Goal: Information Seeking & Learning: Learn about a topic

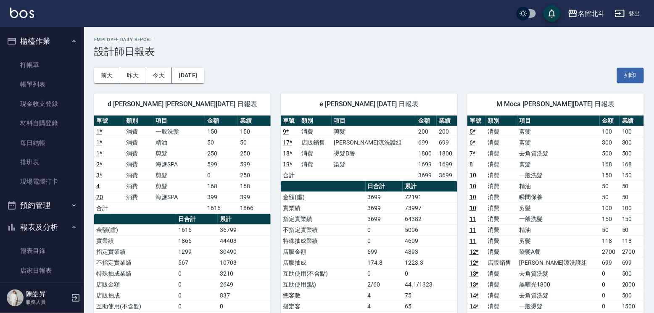
scroll to position [141, 0]
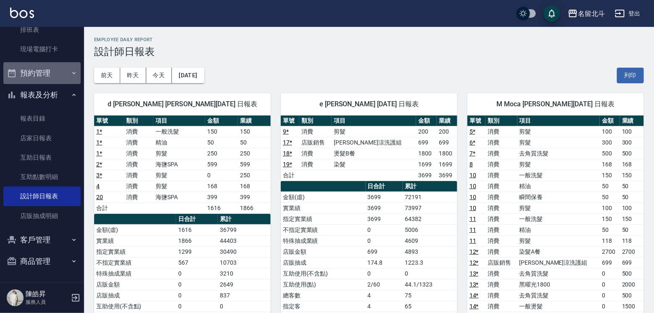
click at [52, 78] on button "預約管理" at bounding box center [41, 73] width 77 height 22
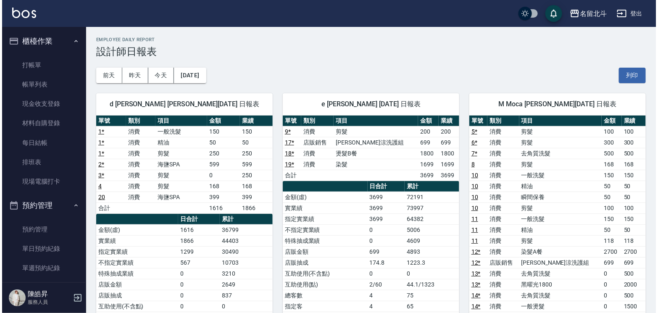
scroll to position [206, 0]
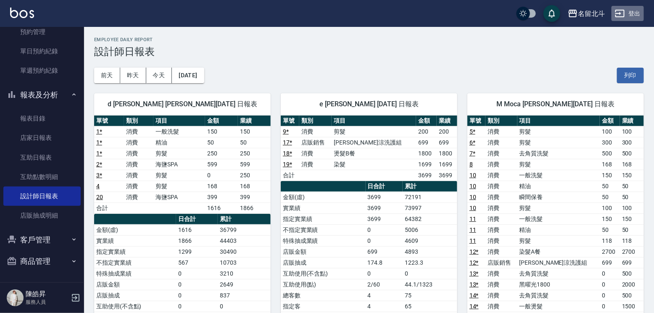
click at [630, 11] on button "登出" at bounding box center [627, 14] width 32 height 16
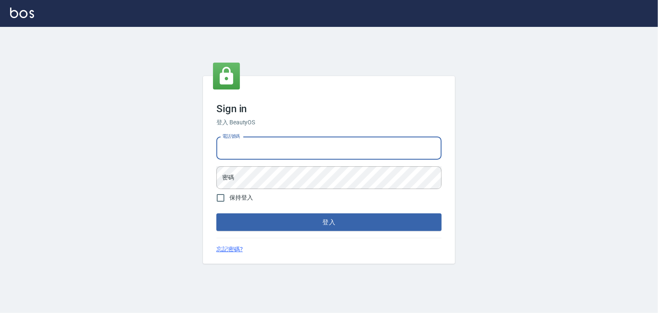
type input "0985335300"
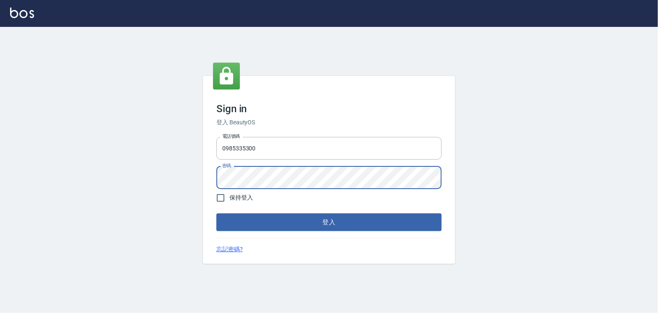
click at [216, 213] on button "登入" at bounding box center [328, 222] width 225 height 18
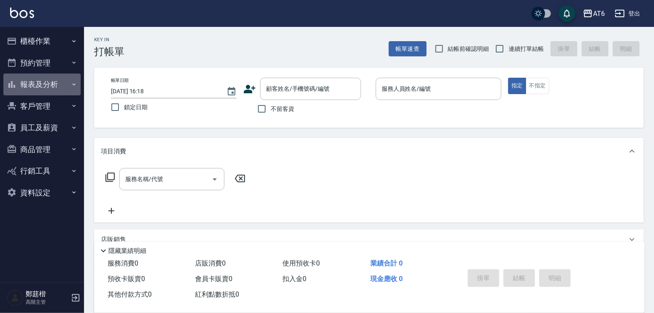
click at [50, 88] on button "報表及分析" at bounding box center [41, 85] width 77 height 22
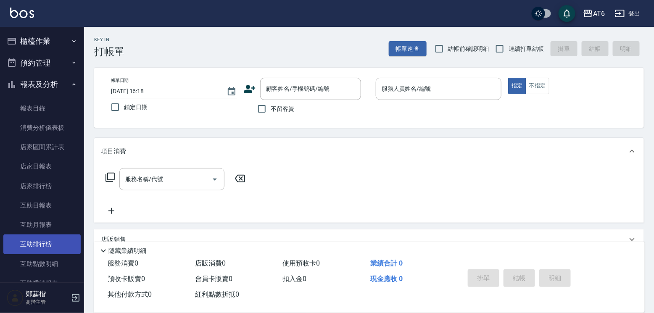
click at [46, 247] on link "互助排行榜" at bounding box center [41, 243] width 77 height 19
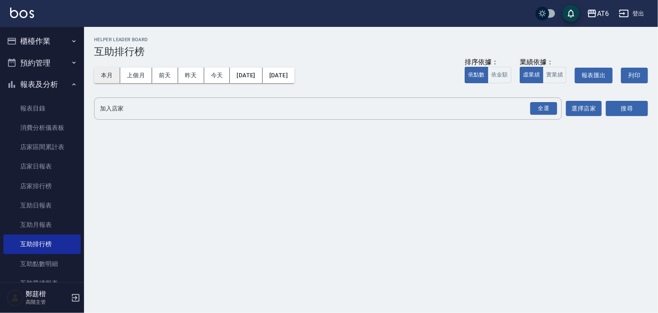
click at [111, 71] on button "本月" at bounding box center [107, 76] width 26 height 16
click at [222, 119] on div "全選 加入店家" at bounding box center [328, 108] width 468 height 22
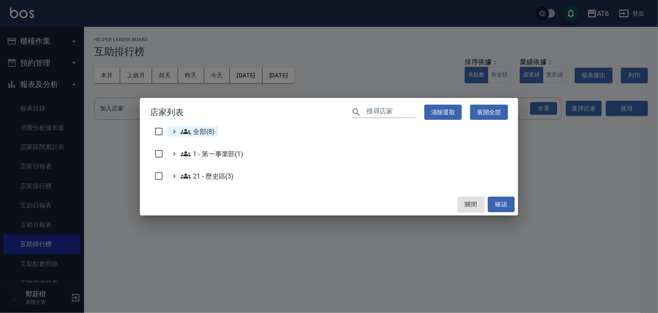
click at [185, 132] on div "全部(8)" at bounding box center [197, 131] width 36 height 10
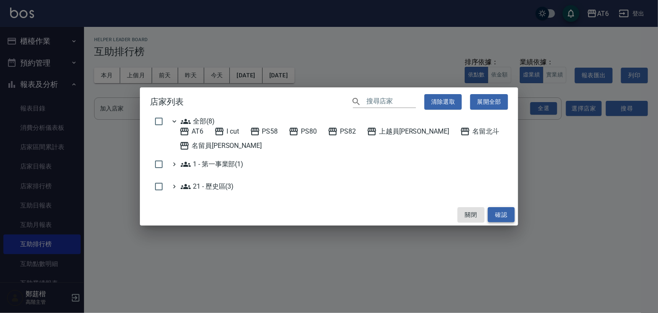
click at [505, 223] on button "確認" at bounding box center [501, 215] width 27 height 16
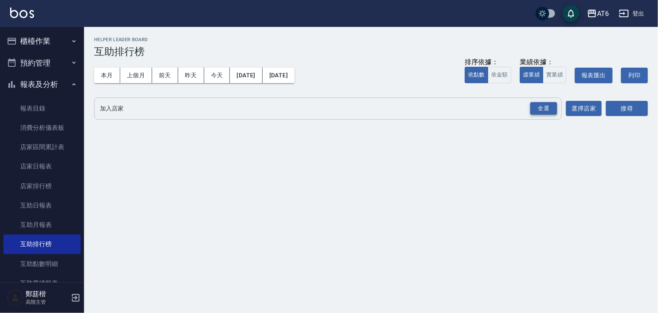
click at [543, 109] on div "全選" at bounding box center [543, 108] width 27 height 13
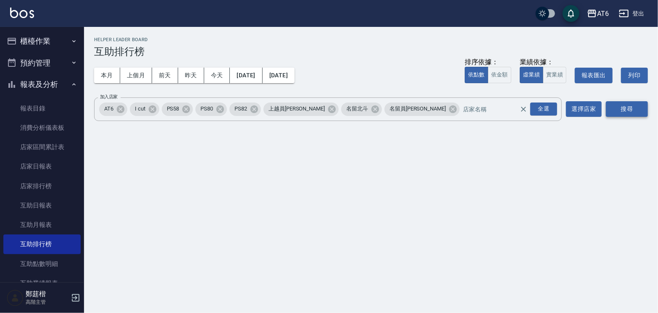
click at [625, 105] on button "搜尋" at bounding box center [627, 109] width 42 height 16
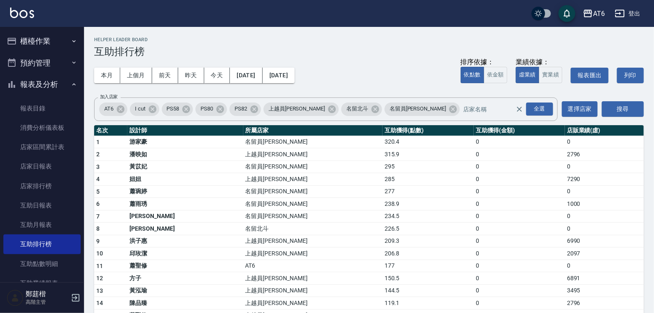
click at [379, 84] on div "本月 上個月 前天 昨天 今天 2025/08/01 2025/08/31 排序依據： 依點數 依金額 業績依據： 虛業績 實業績 報表匯出 列印" at bounding box center [369, 76] width 550 height 36
click at [71, 88] on icon "button" at bounding box center [74, 84] width 7 height 7
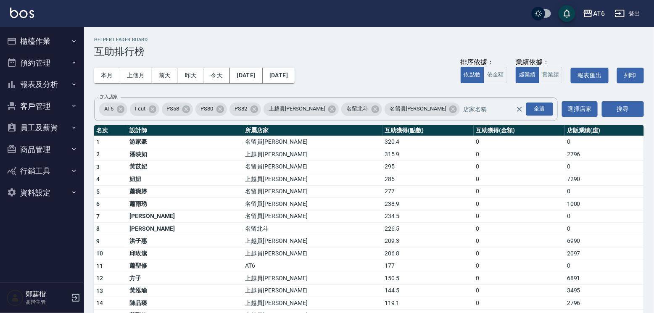
click at [59, 129] on button "員工及薪資" at bounding box center [41, 128] width 77 height 22
click at [380, 58] on div "本月 上個月 前天 昨天 今天 2025/08/01 2025/08/31 排序依據： 依點數 依金額 業績依據： 虛業績 實業績 報表匯出 列印" at bounding box center [369, 76] width 550 height 36
click at [74, 136] on button "員工及薪資" at bounding box center [41, 128] width 77 height 22
click at [70, 90] on button "報表及分析" at bounding box center [41, 85] width 77 height 22
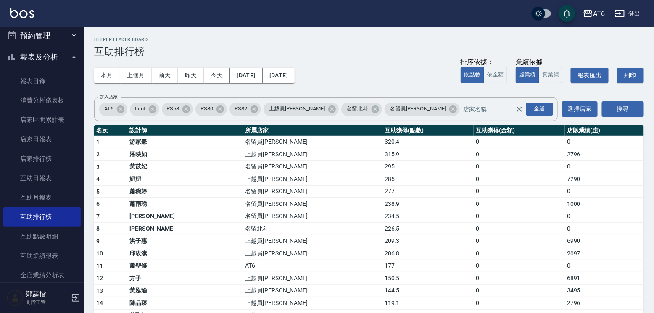
scroll to position [206, 0]
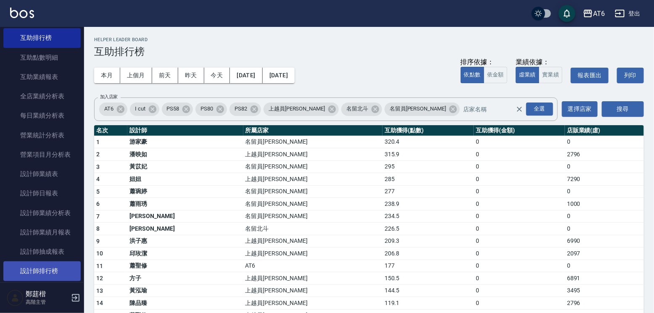
click at [58, 272] on link "設計師排行榜" at bounding box center [41, 270] width 77 height 19
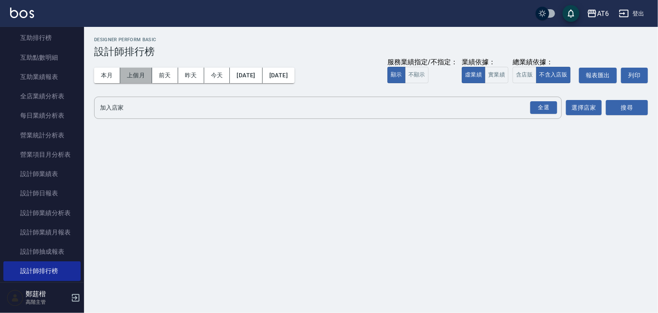
click at [143, 74] on button "上個月" at bounding box center [136, 76] width 32 height 16
click at [513, 83] on button "含店販" at bounding box center [525, 75] width 24 height 16
drag, startPoint x: 548, startPoint y: 137, endPoint x: 570, endPoint y: 141, distance: 21.8
click at [552, 114] on div "全選" at bounding box center [543, 107] width 27 height 13
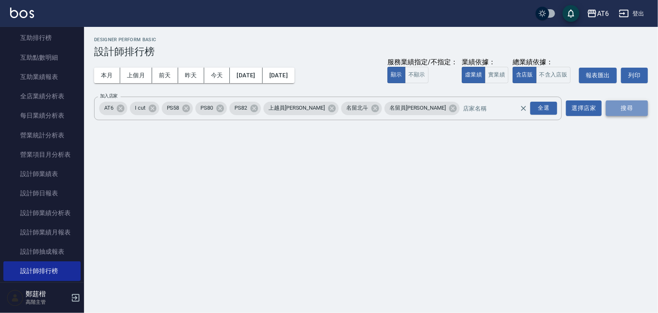
click at [627, 116] on button "搜尋" at bounding box center [627, 108] width 42 height 16
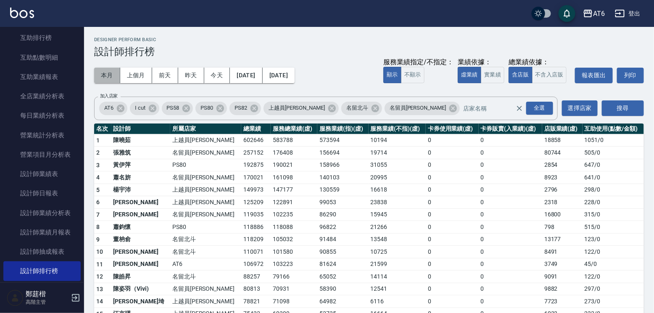
click at [113, 80] on button "本月" at bounding box center [107, 76] width 26 height 16
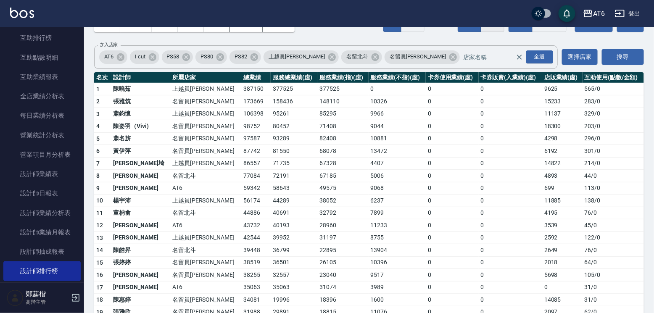
scroll to position [13, 0]
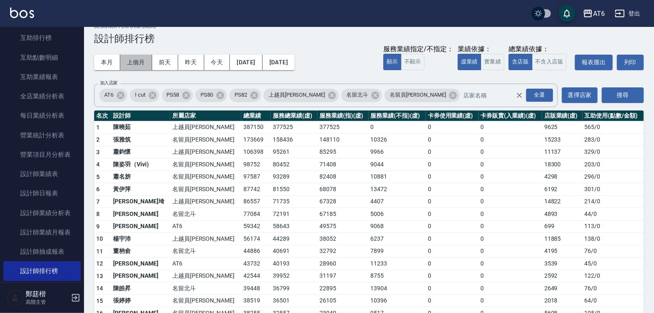
click at [136, 62] on button "上個月" at bounding box center [136, 63] width 32 height 16
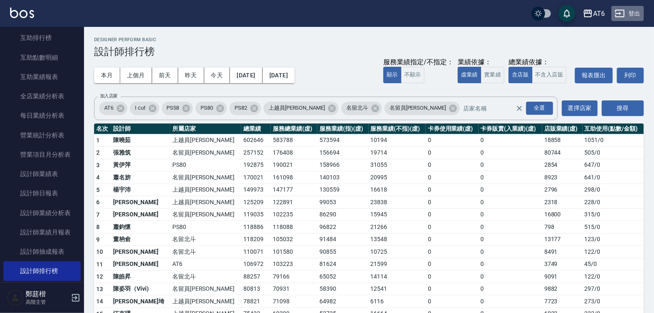
click at [633, 13] on button "登出" at bounding box center [627, 14] width 32 height 16
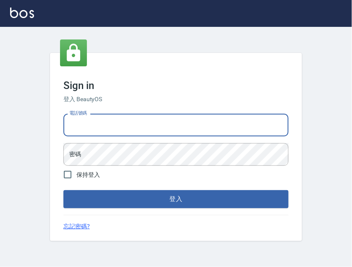
click at [125, 114] on input "電話號碼" at bounding box center [175, 125] width 225 height 23
type input "0985335300"
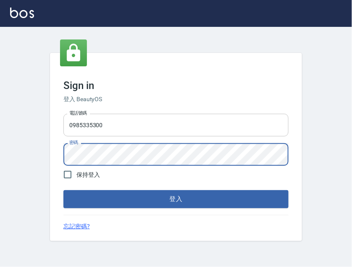
click at [63, 190] on button "登入" at bounding box center [175, 199] width 225 height 18
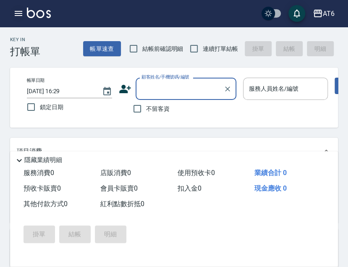
click at [17, 8] on icon "button" at bounding box center [18, 13] width 10 height 10
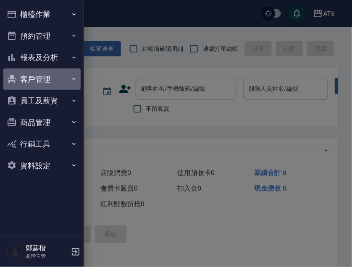
click at [47, 80] on button "客戶管理" at bounding box center [41, 79] width 77 height 22
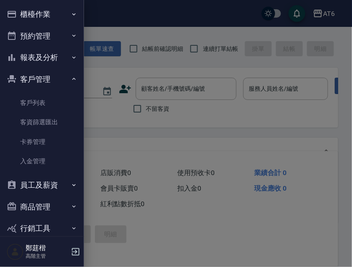
click at [48, 79] on button "客戶管理" at bounding box center [41, 79] width 77 height 22
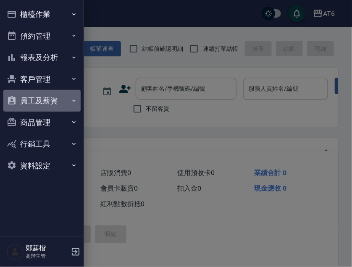
click at [52, 106] on button "員工及薪資" at bounding box center [41, 101] width 77 height 22
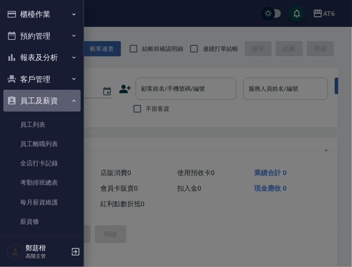
click at [52, 104] on button "員工及薪資" at bounding box center [41, 101] width 77 height 22
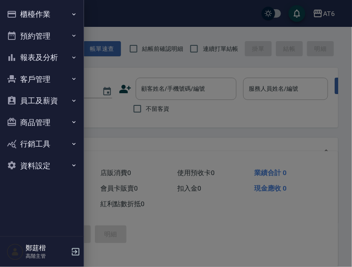
click at [55, 105] on button "員工及薪資" at bounding box center [41, 101] width 77 height 22
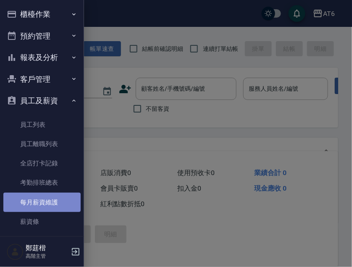
click at [59, 211] on link "每月薪資維護" at bounding box center [41, 202] width 77 height 19
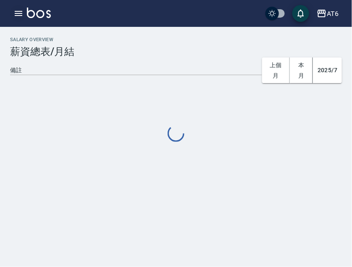
click at [14, 13] on icon "button" at bounding box center [18, 13] width 10 height 10
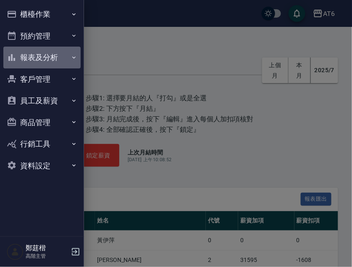
click at [68, 63] on button "報表及分析" at bounding box center [41, 58] width 77 height 22
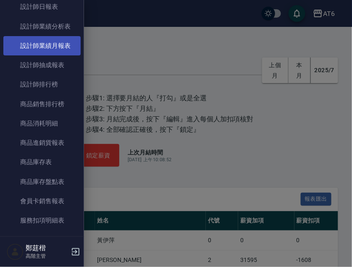
scroll to position [378, 0]
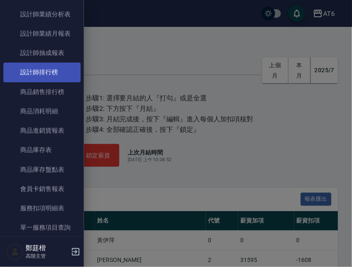
click at [52, 79] on link "設計師排行榜" at bounding box center [41, 72] width 77 height 19
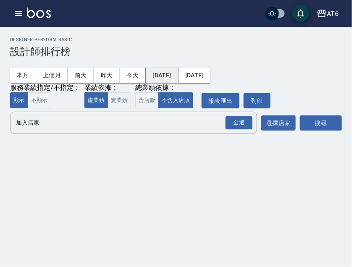
click at [157, 75] on button "[DATE]" at bounding box center [162, 76] width 32 height 16
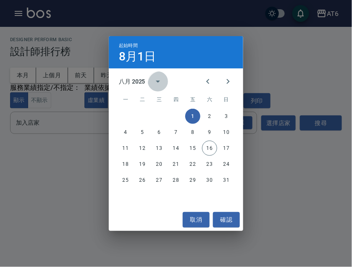
drag, startPoint x: 164, startPoint y: 79, endPoint x: 159, endPoint y: 87, distance: 9.3
click at [163, 79] on icon "calendar view is open, switch to year view" at bounding box center [158, 81] width 10 height 10
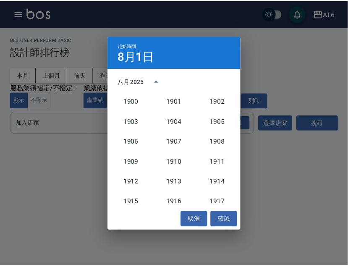
scroll to position [777, 0]
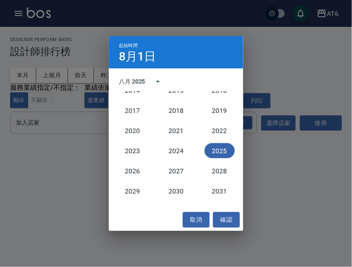
click at [215, 150] on button "2025" at bounding box center [220, 150] width 30 height 15
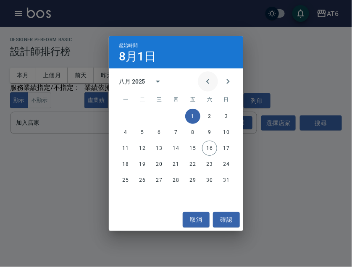
click at [209, 84] on button "Previous month" at bounding box center [208, 81] width 20 height 20
click at [204, 84] on icon "Previous month" at bounding box center [208, 81] width 10 height 10
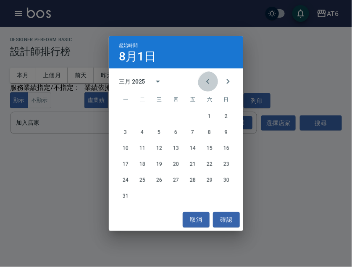
click at [204, 84] on icon "Previous month" at bounding box center [208, 81] width 10 height 10
click at [203, 84] on icon "Previous month" at bounding box center [208, 81] width 10 height 10
click at [161, 114] on button "1" at bounding box center [159, 116] width 15 height 15
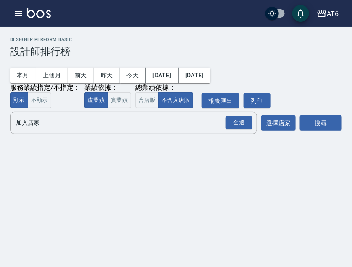
click at [141, 109] on div "服務業績指定/不指定： 顯示 不顯示 業績依據： 虛業績 實業績 總業績依據： 含店販 不含入店販 報表匯出 列印" at bounding box center [140, 101] width 261 height 16
click at [61, 130] on input "加入店家" at bounding box center [127, 123] width 227 height 15
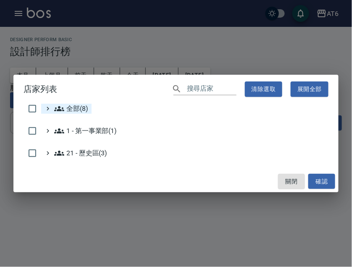
click at [58, 110] on div "全部(8)" at bounding box center [71, 109] width 36 height 10
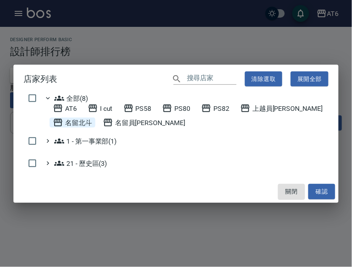
click at [92, 125] on span "名留北斗" at bounding box center [72, 123] width 39 height 10
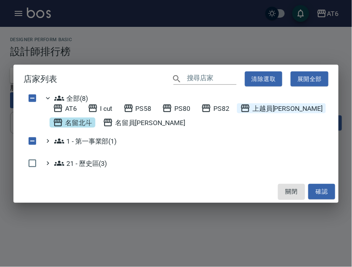
click at [240, 113] on span "上越員[PERSON_NAME]" at bounding box center [281, 108] width 82 height 10
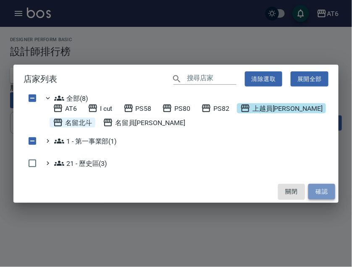
click at [316, 200] on button "確認" at bounding box center [321, 192] width 27 height 16
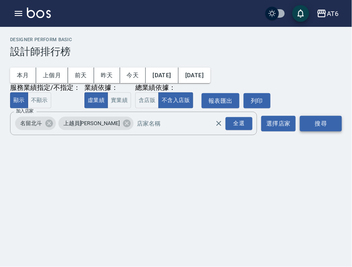
click at [314, 132] on button "搜尋" at bounding box center [321, 124] width 42 height 16
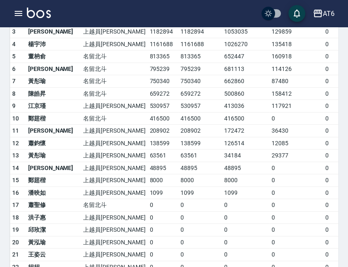
scroll to position [168, 0]
